Goal: Navigation & Orientation: Find specific page/section

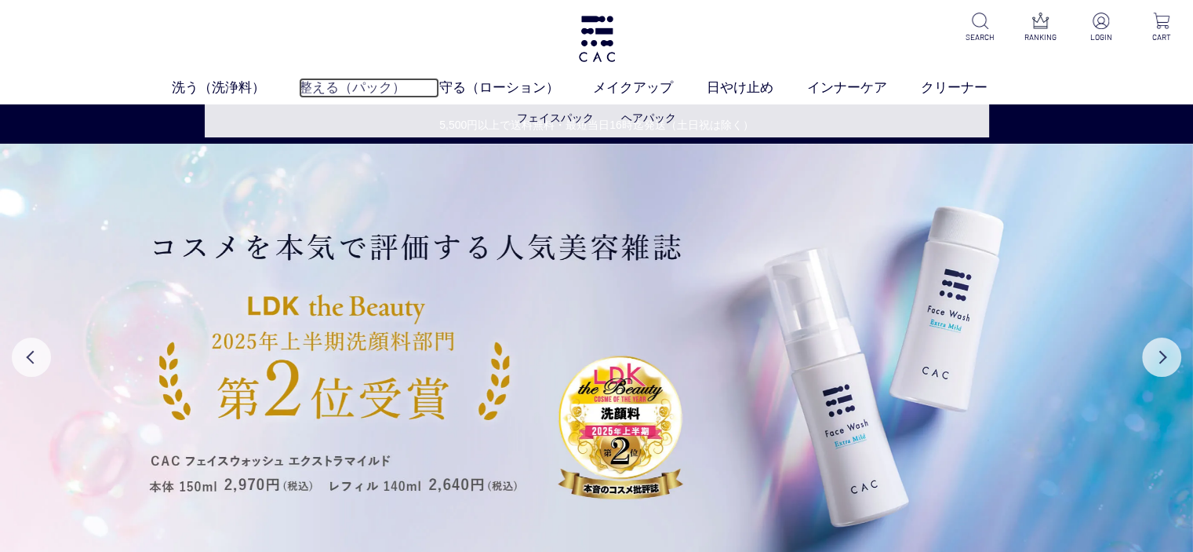
click at [344, 86] on link "整える（パック）" at bounding box center [369, 88] width 140 height 20
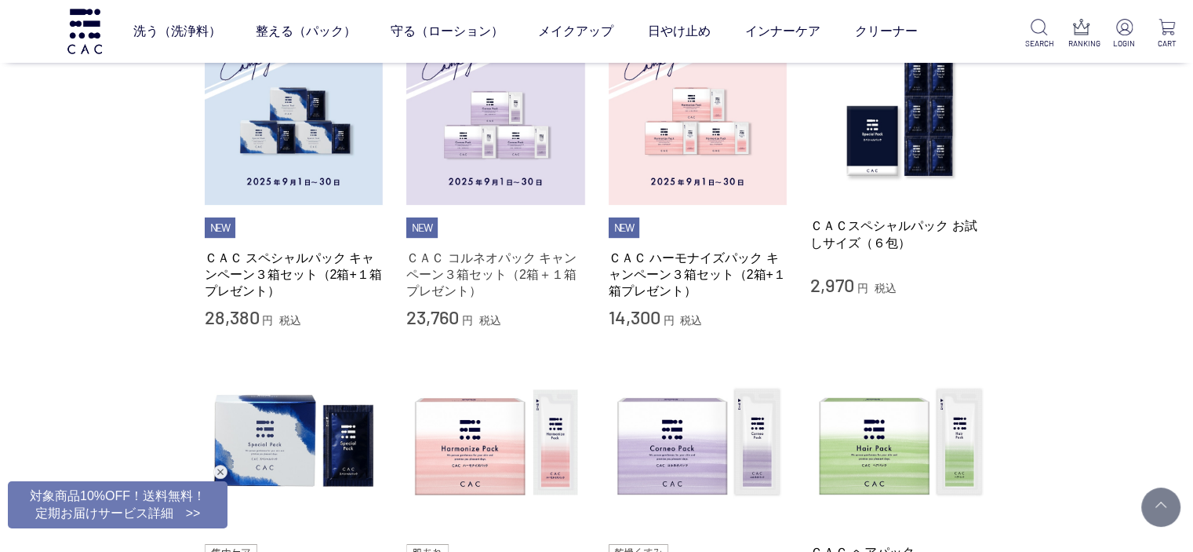
scroll to position [471, 0]
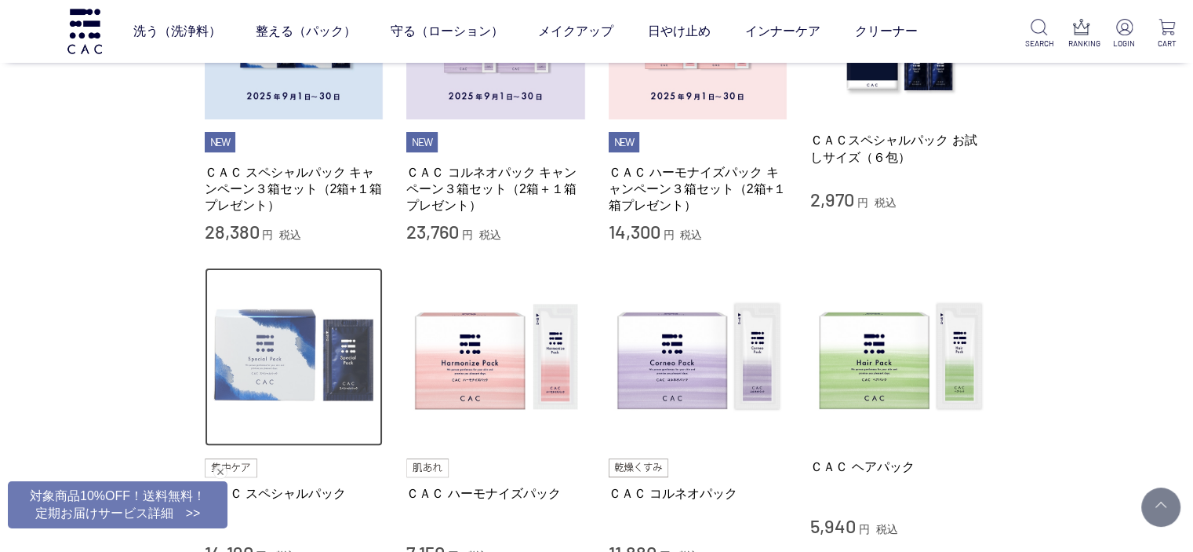
click at [320, 344] on img at bounding box center [294, 357] width 179 height 179
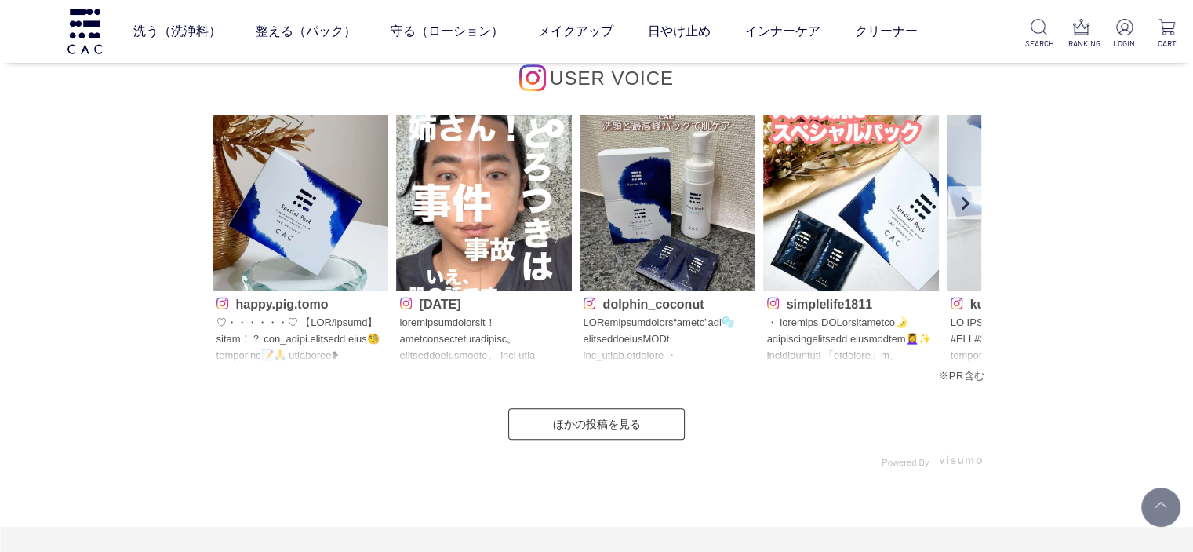
scroll to position [7218, 0]
